Goal: Navigation & Orientation: Find specific page/section

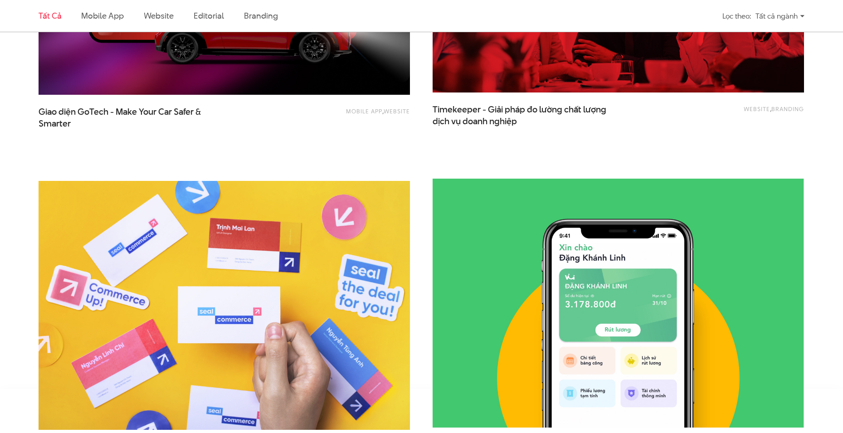
scroll to position [1904, 0]
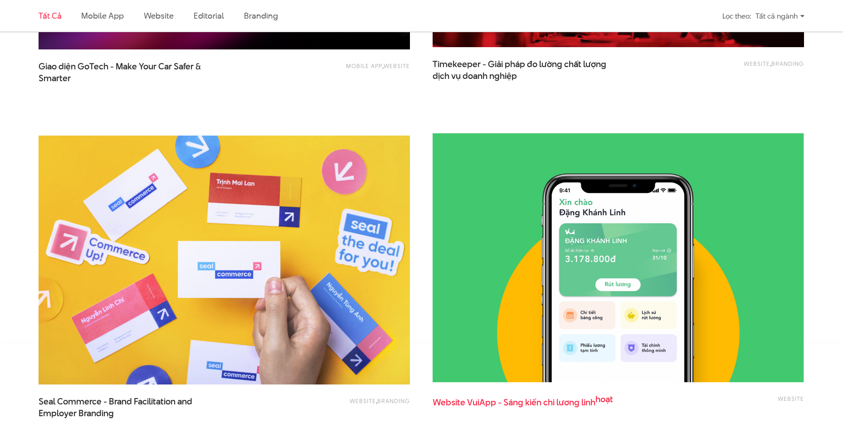
click at [530, 402] on span "Website VuiApp - Sáng kiến chi lương linh hoạt" at bounding box center [523, 405] width 181 height 23
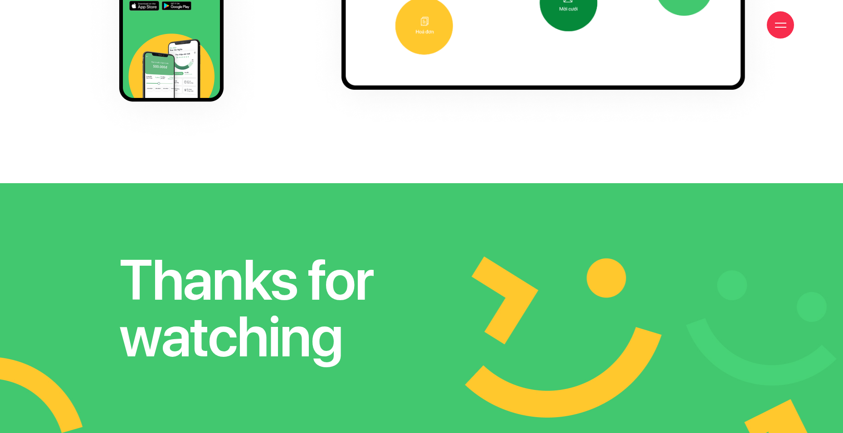
scroll to position [6906, 0]
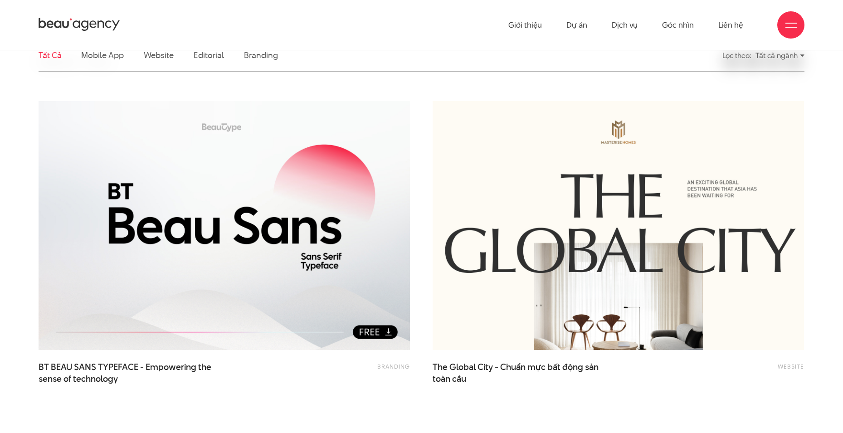
scroll to position [217, 0]
